Goal: Check status: Check status

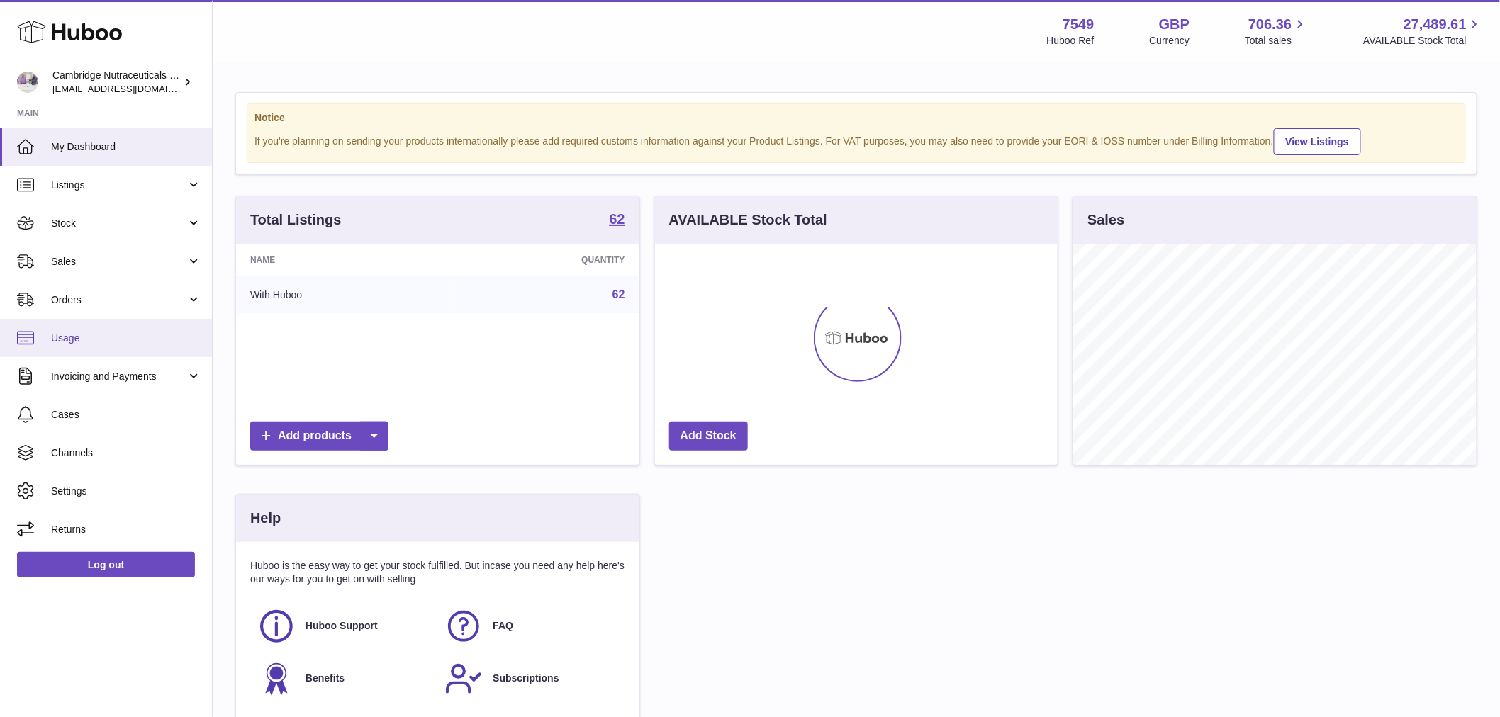
scroll to position [221, 403]
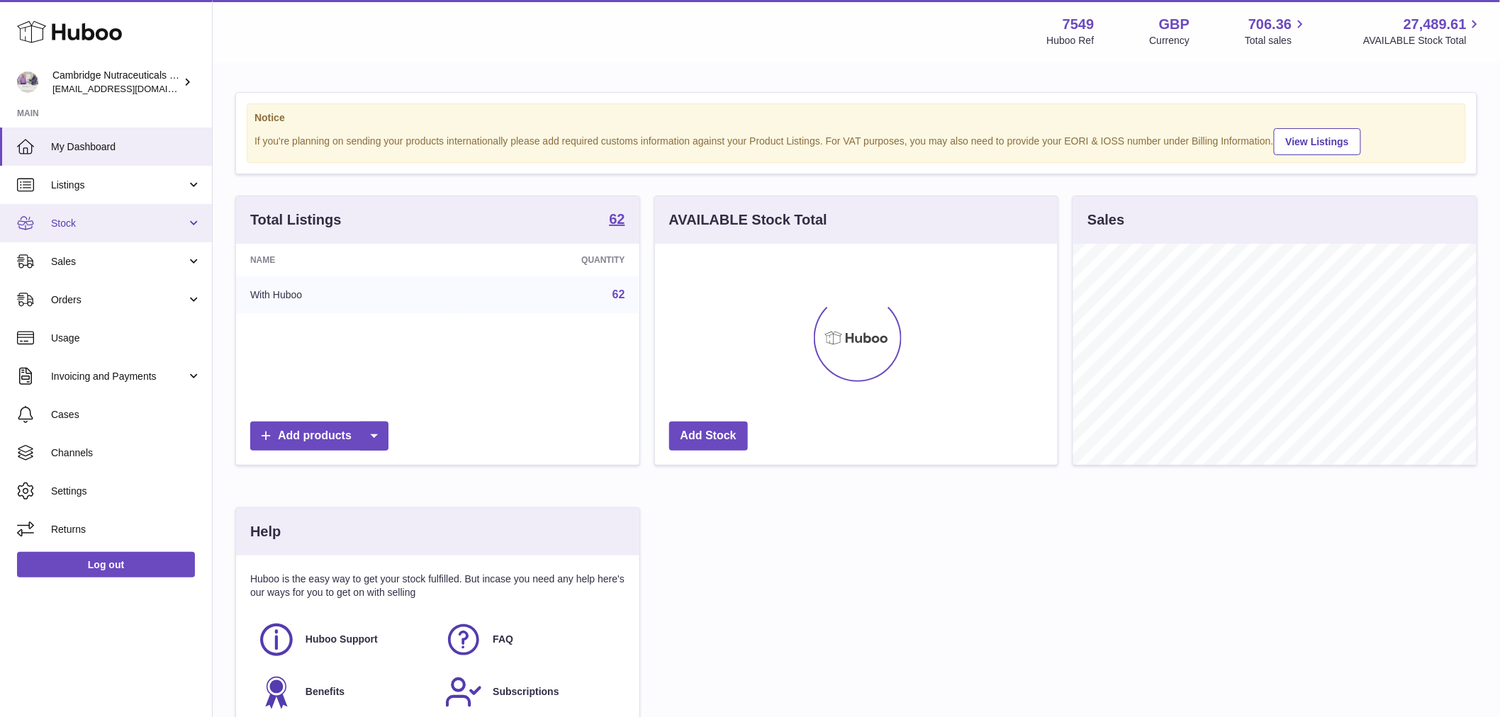
click at [77, 228] on span "Stock" at bounding box center [118, 223] width 135 height 13
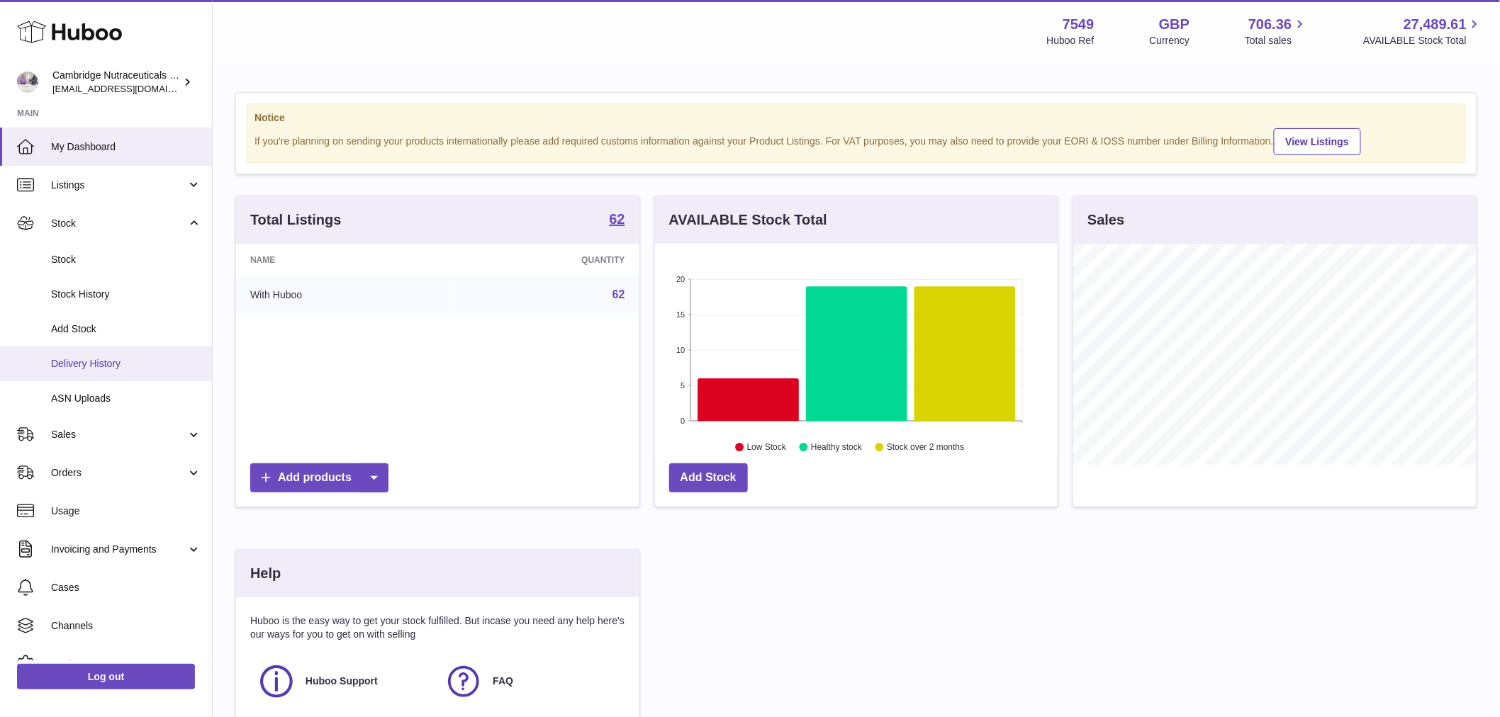
click at [101, 376] on link "Delivery History" at bounding box center [106, 364] width 212 height 35
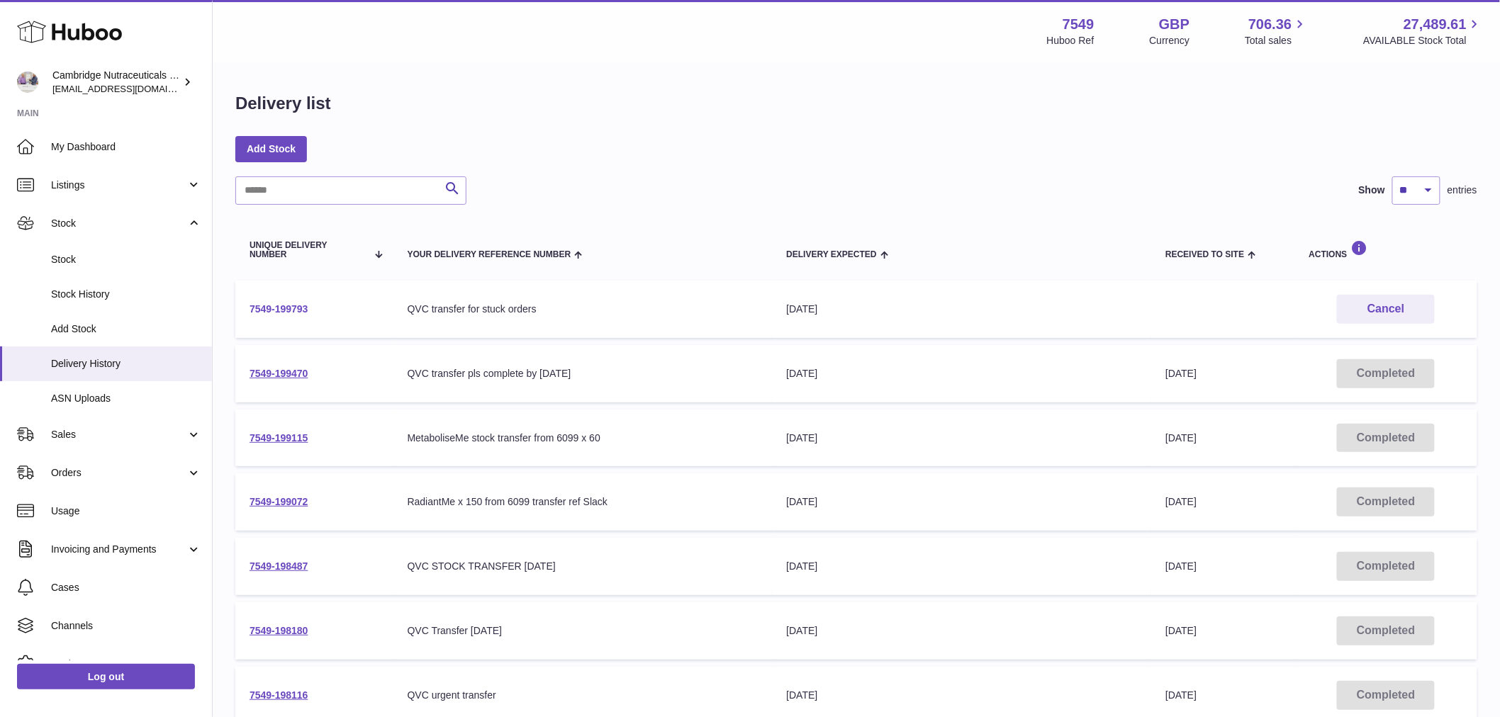
click at [291, 306] on link "7549-199793" at bounding box center [278, 308] width 59 height 11
drag, startPoint x: 315, startPoint y: 307, endPoint x: 244, endPoint y: 309, distance: 71.6
click at [245, 310] on td "7549-199793" at bounding box center [314, 309] width 158 height 57
copy link "7549-199793"
click at [103, 673] on link "Log out" at bounding box center [106, 677] width 178 height 26
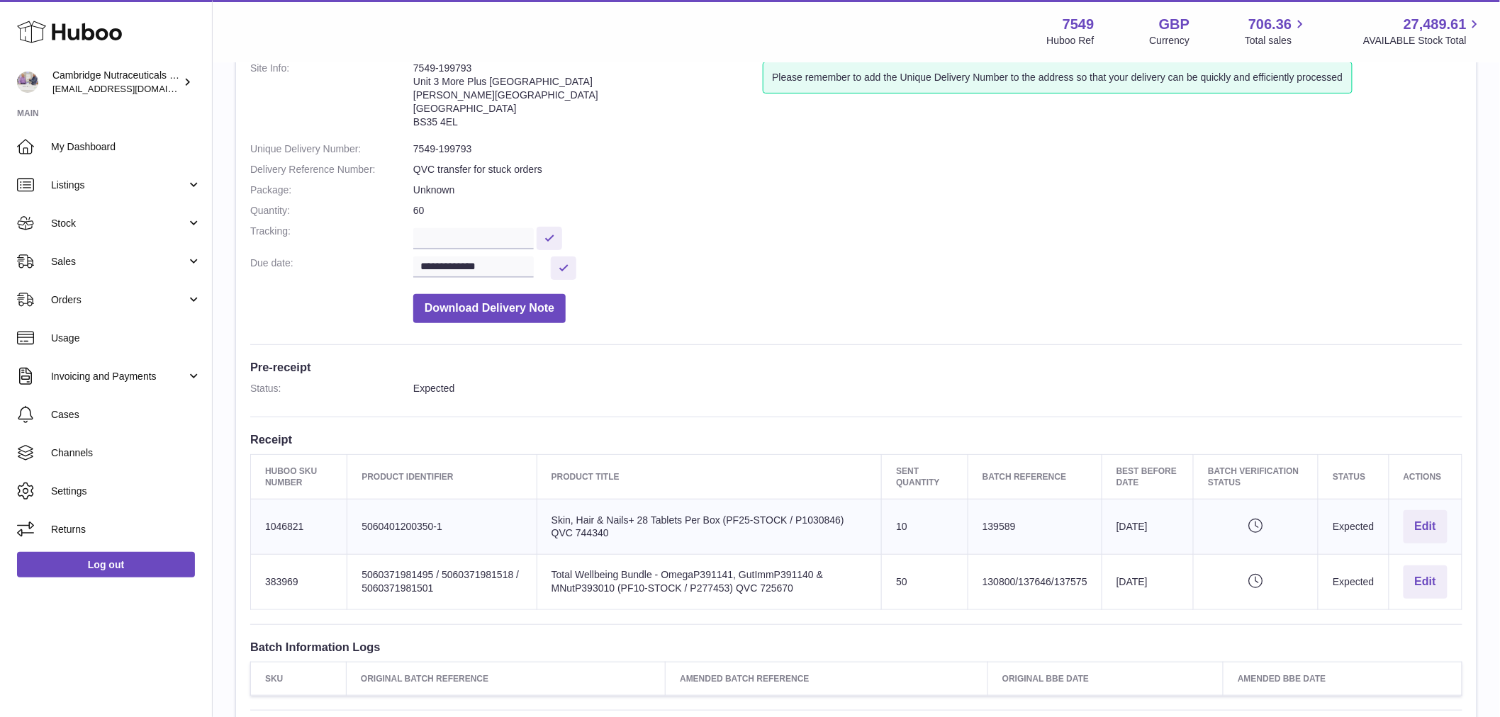
scroll to position [236, 0]
